Goal: Check status

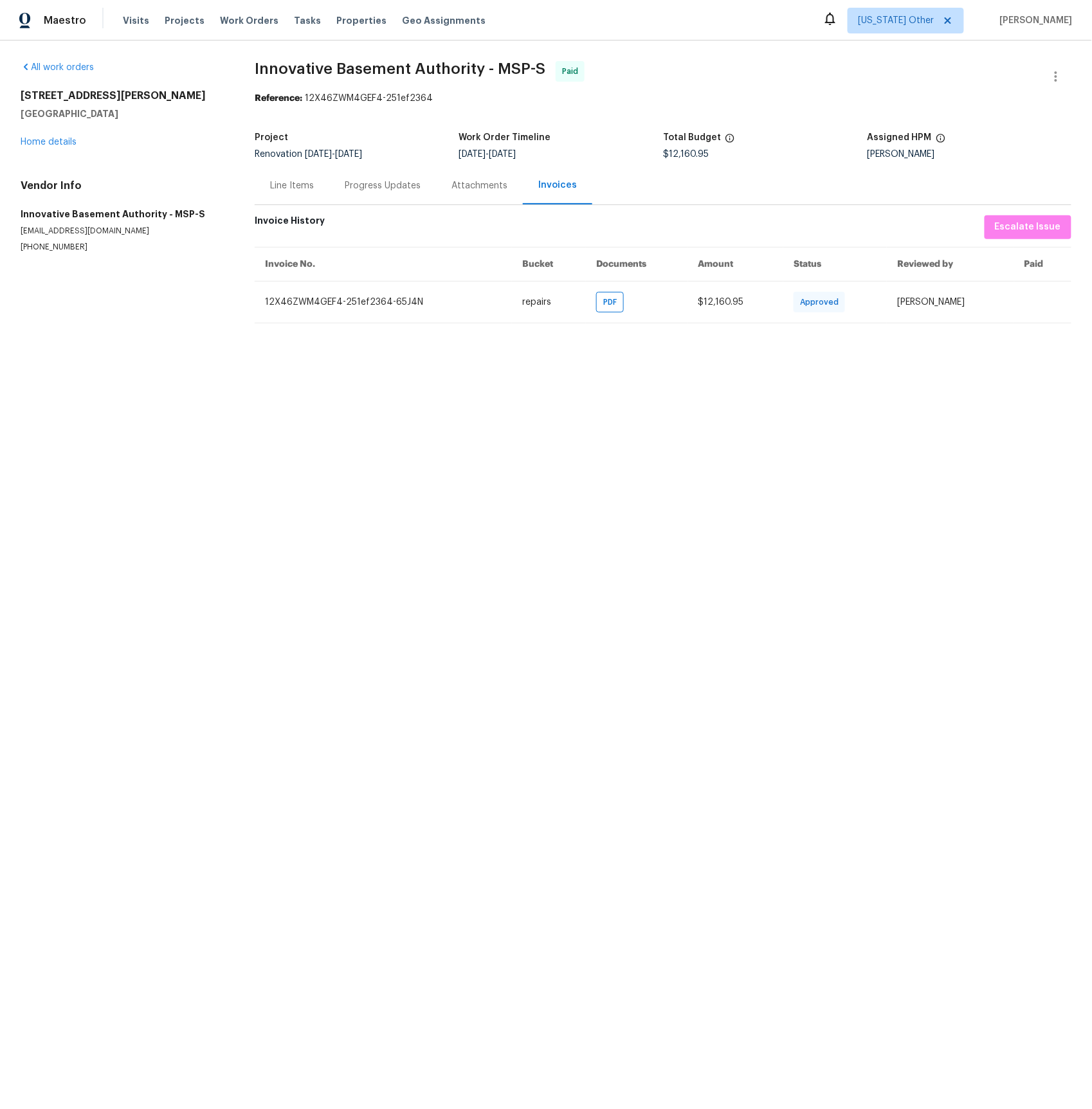
click at [290, 188] on div "Line Items" at bounding box center [291, 186] width 44 height 13
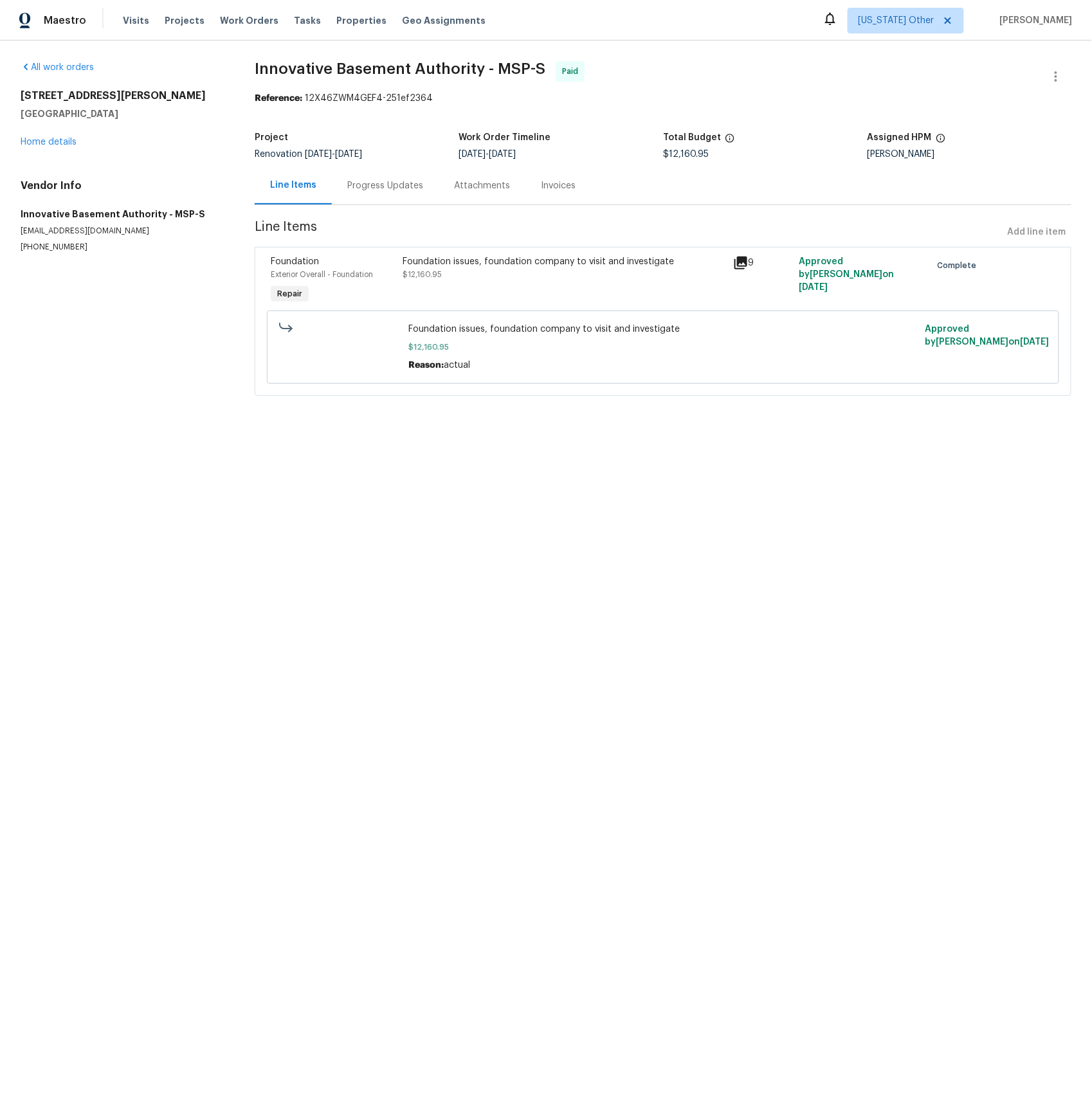
click at [360, 188] on div "Progress Updates" at bounding box center [385, 186] width 76 height 13
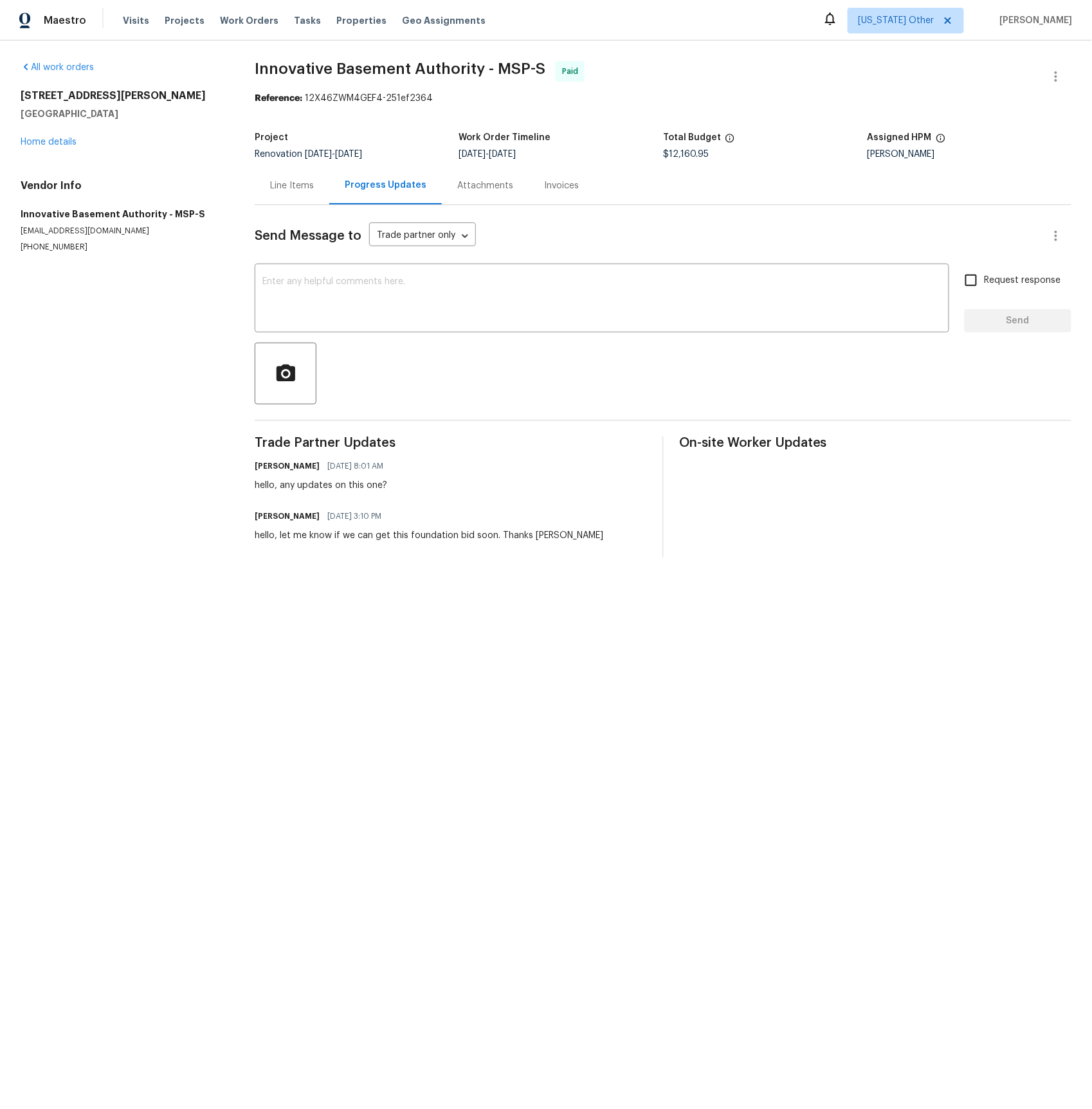
click at [484, 188] on div "Attachments" at bounding box center [485, 186] width 56 height 13
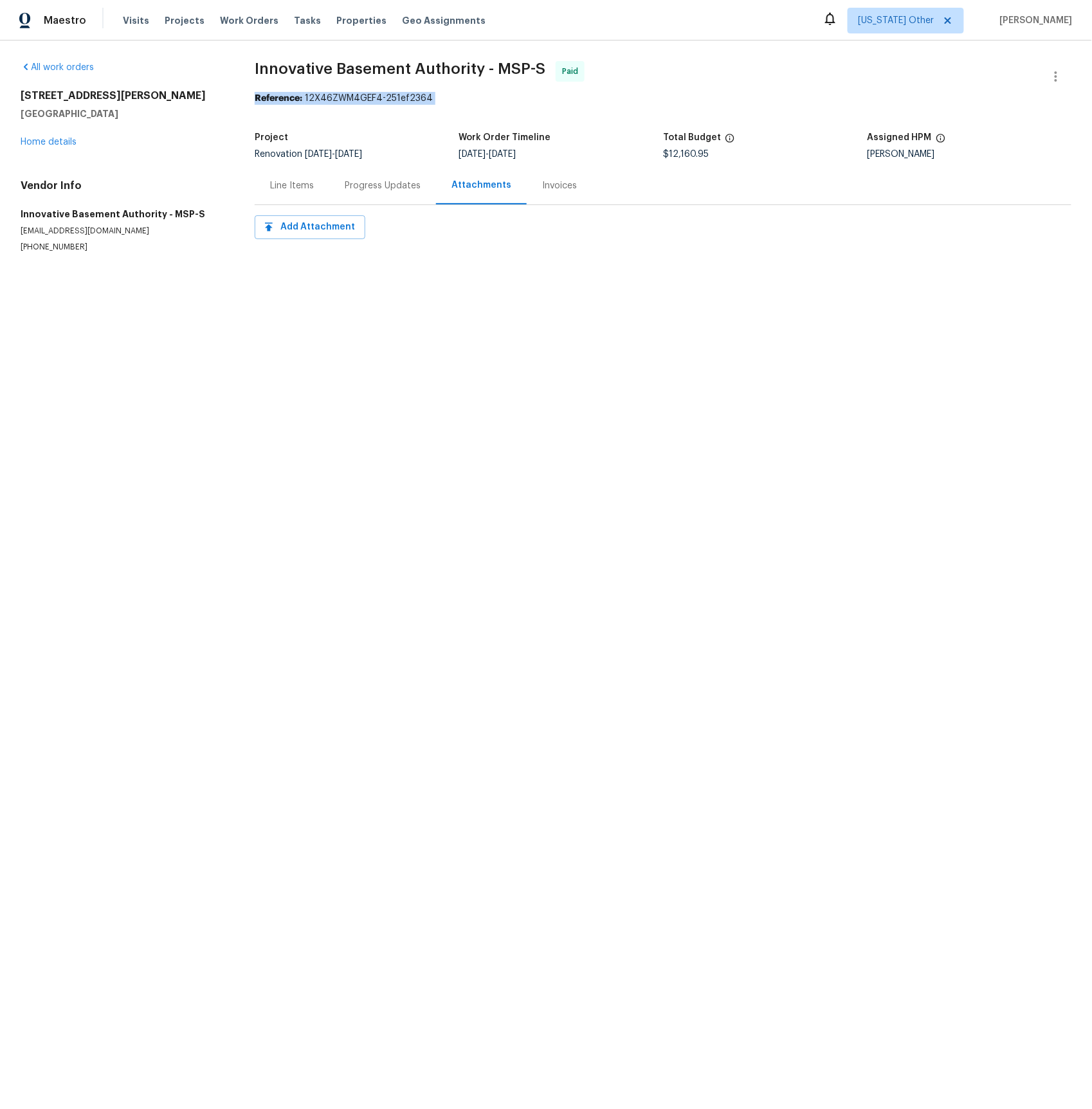
drag, startPoint x: 282, startPoint y: 98, endPoint x: 422, endPoint y: 103, distance: 140.1
click at [423, 105] on div "All work orders [STREET_ADDRESS][PERSON_NAME] Home details Vendor Info Innovati…" at bounding box center [546, 172] width 1092 height 263
copy div "Reference: 12X46ZWM4GEF4-251ef2364"
click at [295, 186] on div "Line Items" at bounding box center [291, 186] width 44 height 13
